Goal: Task Accomplishment & Management: Manage account settings

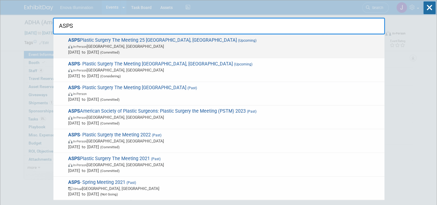
type input "ASPS"
click at [133, 47] on span "In-Person [GEOGRAPHIC_DATA], [GEOGRAPHIC_DATA]" at bounding box center [224, 46] width 313 height 6
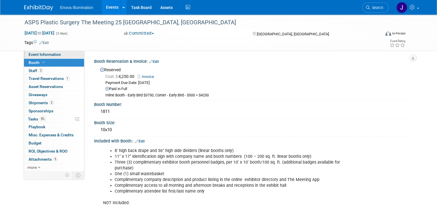
click at [43, 54] on span "Event Information" at bounding box center [45, 54] width 32 height 5
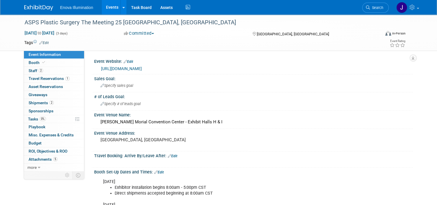
click at [142, 69] on link "https://www.plasticsurgerythemeeting.com/registration/register-now-for-2025" at bounding box center [121, 68] width 41 height 5
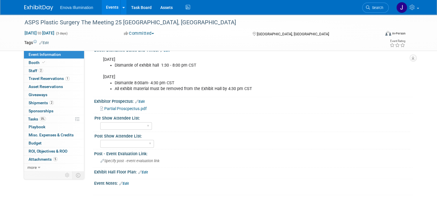
scroll to position [404, 0]
click at [142, 169] on link "Edit" at bounding box center [143, 171] width 10 height 4
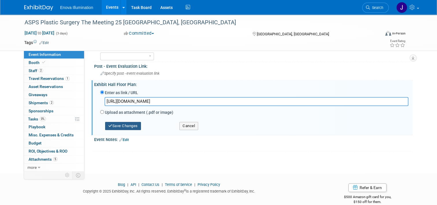
type input "https://www.plasticsurgerythemeeting.com/exhibit-hall/exhibit-hall-floor-plan"
click at [116, 126] on button "Save Changes" at bounding box center [123, 126] width 36 height 8
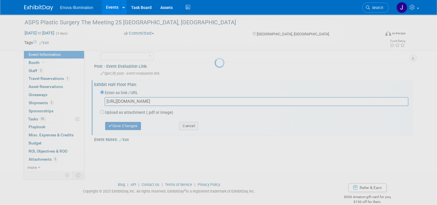
scroll to position [462, 0]
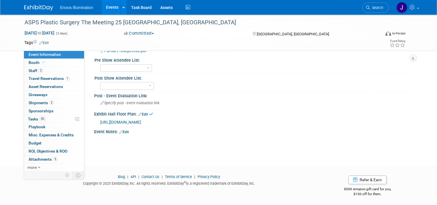
click at [121, 120] on span "https://www.plasticsurgerythemeeting.com/exhibit-hall/exhibit-hall-floor-plan" at bounding box center [120, 122] width 41 height 5
click at [116, 123] on span "https://www.plasticsurgerythemeeting.com/exhibit-hall/exhibit-hall-floor-plan" at bounding box center [120, 122] width 41 height 5
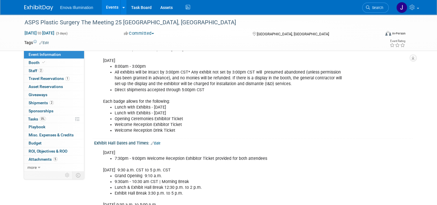
scroll to position [0, 0]
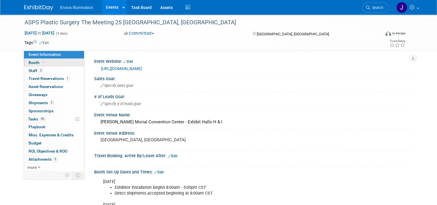
click at [48, 63] on link "Booth" at bounding box center [54, 63] width 60 height 8
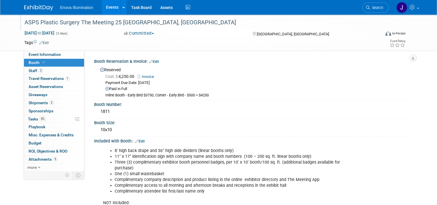
click at [342, 21] on div "ASPS Plastic Surgery The Meeting 25 New Orleans, LA" at bounding box center [198, 22] width 351 height 10
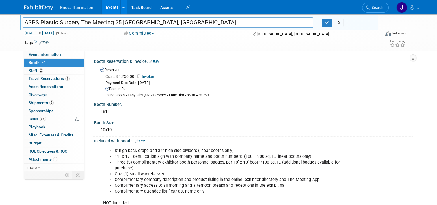
click at [339, 24] on button "X" at bounding box center [339, 23] width 9 height 8
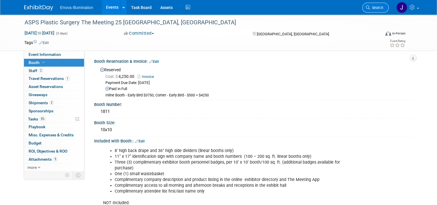
click at [376, 4] on link "Search" at bounding box center [375, 8] width 27 height 10
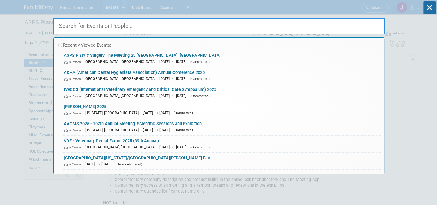
click at [279, 26] on input "text" at bounding box center [219, 26] width 332 height 17
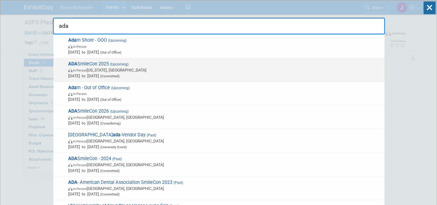
type input "ada"
click at [89, 73] on span "Oct 23, 2025 to Oct 25, 2025 (Committed)" at bounding box center [224, 76] width 313 height 6
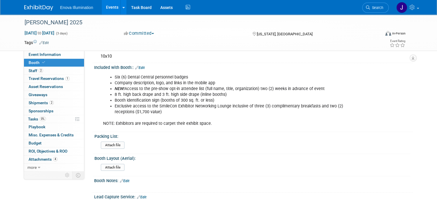
scroll to position [144, 0]
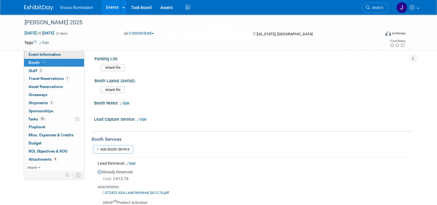
click at [64, 54] on link "Event Information" at bounding box center [54, 55] width 60 height 8
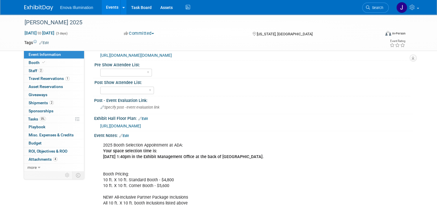
scroll to position [289, 0]
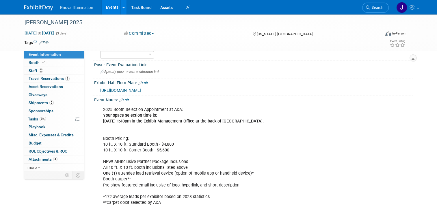
click at [129, 92] on span "https://smithbucklin.expocad.com/Events/25ada/index.html" at bounding box center [120, 90] width 41 height 5
click at [381, 6] on span "Search" at bounding box center [376, 7] width 13 height 4
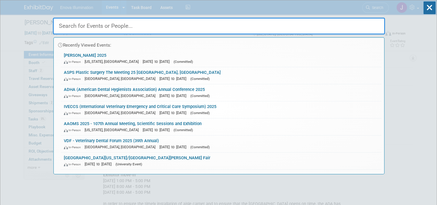
click at [324, 25] on input "text" at bounding box center [219, 26] width 332 height 17
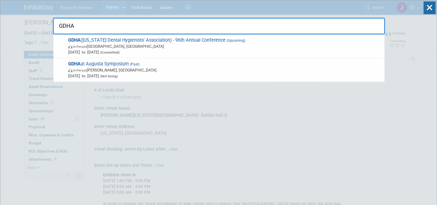
type input "GDHA"
drag, startPoint x: 89, startPoint y: 27, endPoint x: 1, endPoint y: 32, distance: 88.3
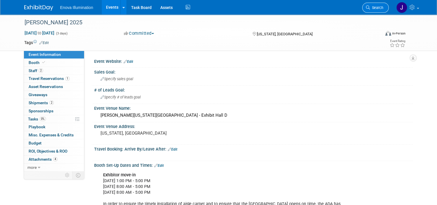
click at [375, 10] on span "Search" at bounding box center [376, 7] width 13 height 4
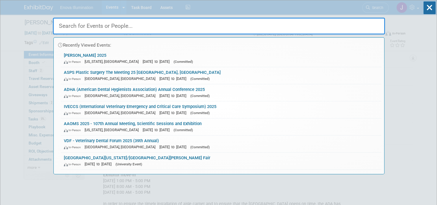
click at [331, 29] on input "text" at bounding box center [219, 26] width 332 height 17
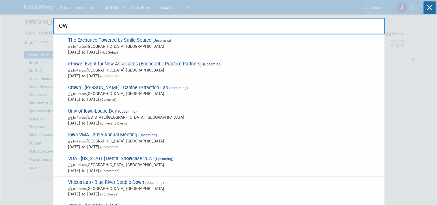
type input "O"
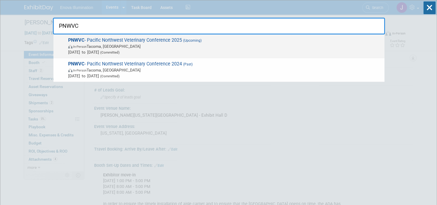
type input "PNWVC"
click at [96, 45] on span "In-Person Tacoma, WA" at bounding box center [224, 46] width 313 height 6
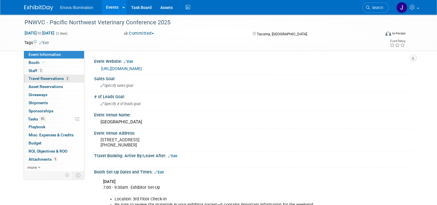
click at [45, 77] on span "Travel Reservations 2" at bounding box center [49, 78] width 41 height 5
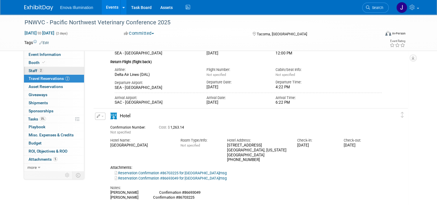
scroll to position [87, 0]
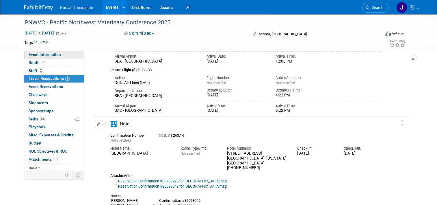
click at [45, 54] on span "Event Information" at bounding box center [45, 54] width 32 height 5
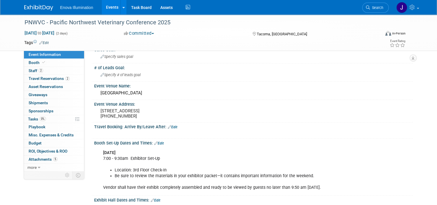
scroll to position [29, 0]
click at [32, 69] on span "Staff 2" at bounding box center [36, 70] width 14 height 5
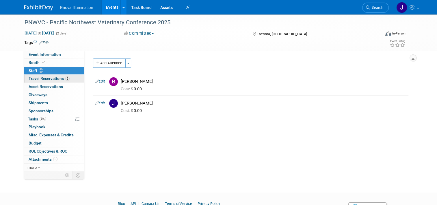
click at [36, 78] on span "Travel Reservations 2" at bounding box center [49, 78] width 41 height 5
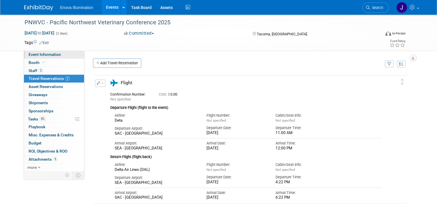
click at [38, 54] on span "Event Information" at bounding box center [45, 54] width 32 height 5
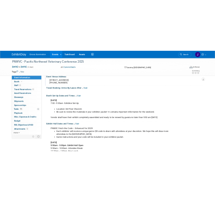
scroll to position [116, 0]
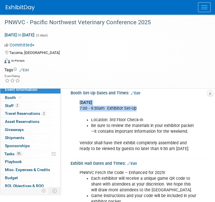
drag, startPoint x: 81, startPoint y: 106, endPoint x: 136, endPoint y: 113, distance: 56.3
click at [136, 113] on div "Friday, September 26 7:00 - 9:30am Exhibitor Set-Up Location: 3rd Floor Check-I…" at bounding box center [137, 126] width 124 height 58
click at [77, 105] on div "Friday, September 26 7:00 - 9:30am Exhibitor Set-Up Location: 3rd Floor Check-I…" at bounding box center [137, 126] width 124 height 58
drag, startPoint x: 79, startPoint y: 106, endPoint x: 136, endPoint y: 116, distance: 57.9
click at [136, 116] on div "Friday, September 26 7:00 - 9:30am Exhibitor Set-Up Location: 3rd Floor Check-I…" at bounding box center [137, 126] width 124 height 58
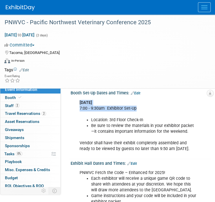
drag, startPoint x: 136, startPoint y: 116, endPoint x: 107, endPoint y: 111, distance: 29.2
copy div "Friday, September 26 7:00 - 9:30am Exhibitor Set-Up"
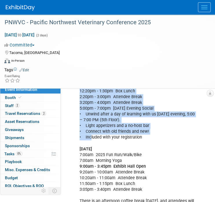
scroll to position [289, 0]
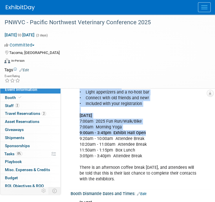
drag, startPoint x: 80, startPoint y: 108, endPoint x: 149, endPoint y: 142, distance: 76.5
click at [149, 142] on div "PNWVC Fetch the Code – Enhanced for 2025! Each exhibitor will receive a unique …" at bounding box center [137, 90] width 124 height 192
drag, startPoint x: 149, startPoint y: 142, endPoint x: 108, endPoint y: 137, distance: 41.3
copy div "Friday, September 26 9:50am - 5:00pm Exhibit Hall Open 9:50am - 10:30am Attende…"
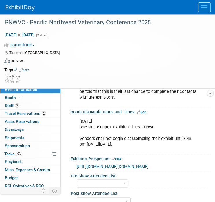
scroll to position [376, 0]
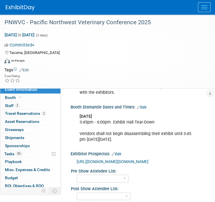
click at [97, 140] on div "Saturday, September 27 3:45pm - 6:00pm Exhibit Hall Tear-Down Vendors shall not…" at bounding box center [137, 128] width 124 height 35
drag, startPoint x: 79, startPoint y: 125, endPoint x: 161, endPoint y: 132, distance: 81.8
click at [161, 132] on div "Saturday, September 27 3:45pm - 6:00pm Exhibit Hall Tear-Down Vendors shall not…" at bounding box center [137, 128] width 124 height 35
copy div "Saturday, September 27 3:45pm - 6:00pm Exhibit Hall Tear-Down"
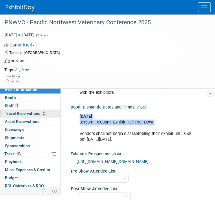
click at [20, 113] on span "Travel Reservations 2" at bounding box center [25, 113] width 41 height 5
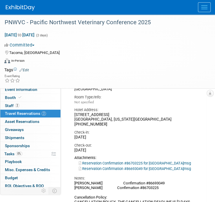
scroll to position [347, 0]
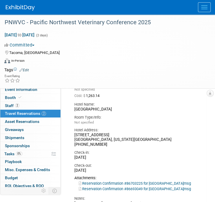
drag, startPoint x: 75, startPoint y: 104, endPoint x: 110, endPoint y: 170, distance: 75.5
click at [110, 170] on div "Hotel Name: Marriott Tacoma Downtown Room Type/Info: Not specified Hotel Addres…" at bounding box center [133, 136] width 127 height 74
drag, startPoint x: 110, startPoint y: 170, endPoint x: 83, endPoint y: 154, distance: 31.2
copy div "Hotel Name: Marriott Tacoma Downtown Room Type/Info: Not specified Hotel Addres…"
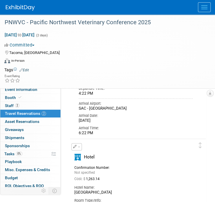
scroll to position [260, 0]
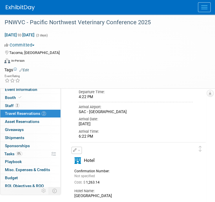
click at [78, 151] on span "button" at bounding box center [79, 150] width 2 height 1
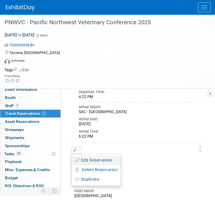
click at [78, 161] on icon "button" at bounding box center [77, 160] width 5 height 4
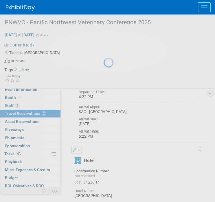
select select "387c4df0-cbf4-4ce9-ab03-8b1c5b6d67b6"
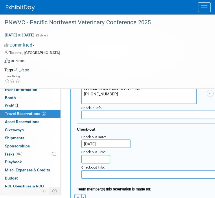
scroll to position [475, 0]
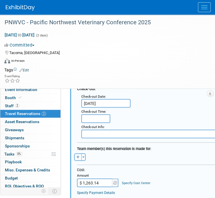
click at [77, 155] on icon "button" at bounding box center [77, 156] width 3 height 3
select select
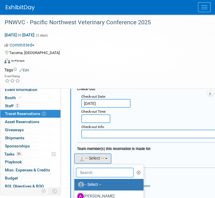
click at [88, 171] on input "text" at bounding box center [105, 172] width 58 height 10
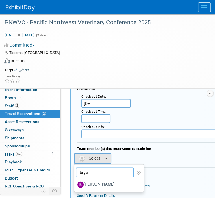
type input "brya"
click at [88, 180] on label "[PERSON_NAME]" at bounding box center [107, 184] width 60 height 9
click at [75, 182] on input "[PERSON_NAME]" at bounding box center [73, 184] width 4 height 4
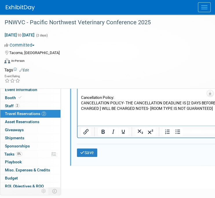
scroll to position [677, 0]
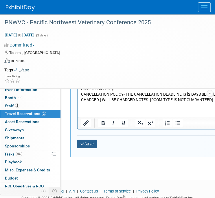
click at [88, 146] on button "Save" at bounding box center [87, 144] width 20 height 8
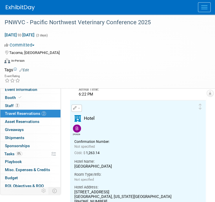
scroll to position [302, 0]
